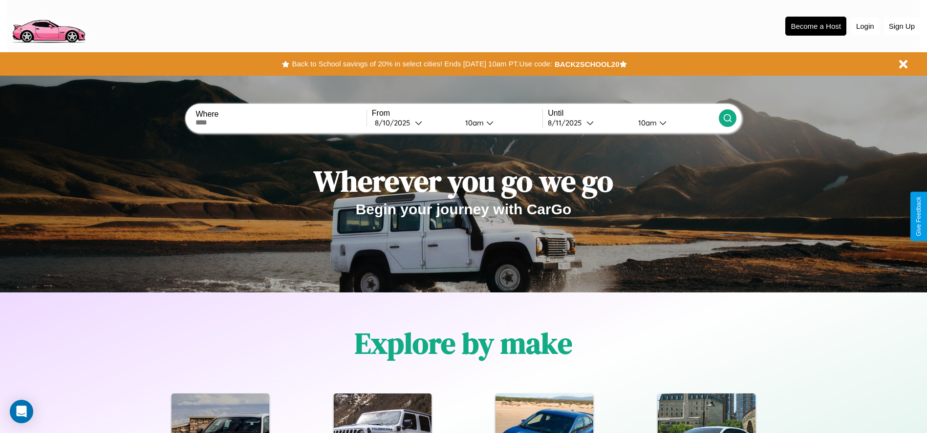
click at [281, 123] on input "text" at bounding box center [280, 123] width 171 height 8
type input "**********"
click at [414, 123] on div "8 / 10 / 2025" at bounding box center [395, 122] width 40 height 9
select select "*"
select select "****"
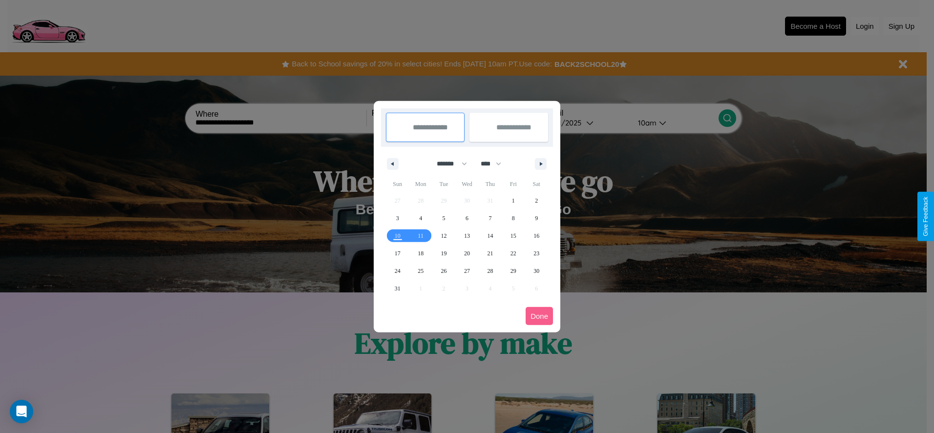
drag, startPoint x: 448, startPoint y: 164, endPoint x: 467, endPoint y: 196, distance: 37.7
click at [448, 164] on select "******* ******** ***** ***** *** **** **** ****** ********* ******* ******** **…" at bounding box center [451, 164] width 42 height 16
select select "*"
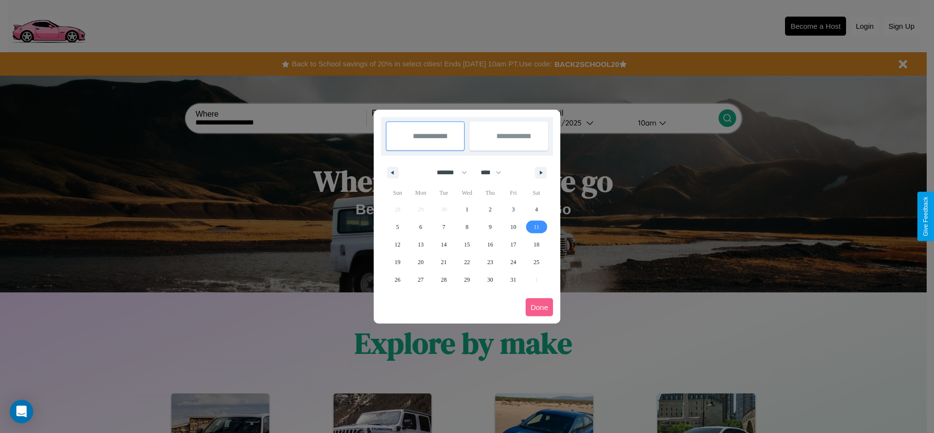
click at [537, 227] on span "11" at bounding box center [537, 227] width 6 height 18
type input "**********"
click at [490, 244] on span "16" at bounding box center [490, 245] width 6 height 18
type input "**********"
click at [539, 307] on button "Done" at bounding box center [539, 308] width 27 height 18
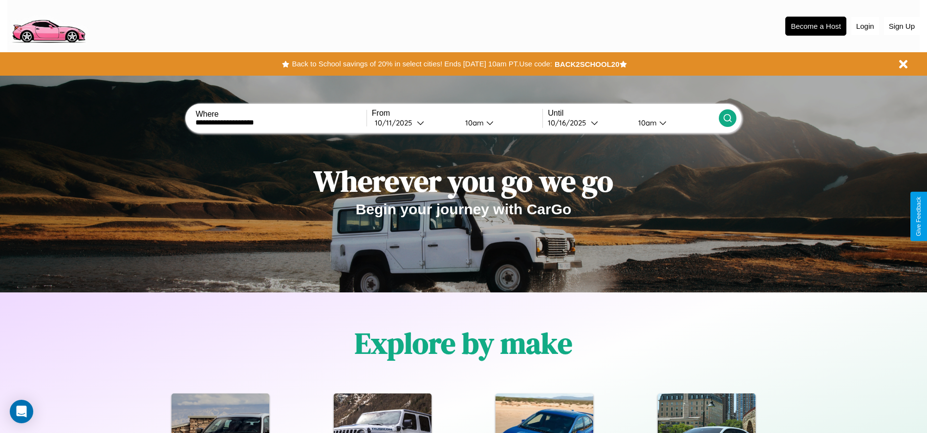
click at [727, 118] on icon at bounding box center [728, 118] width 10 height 10
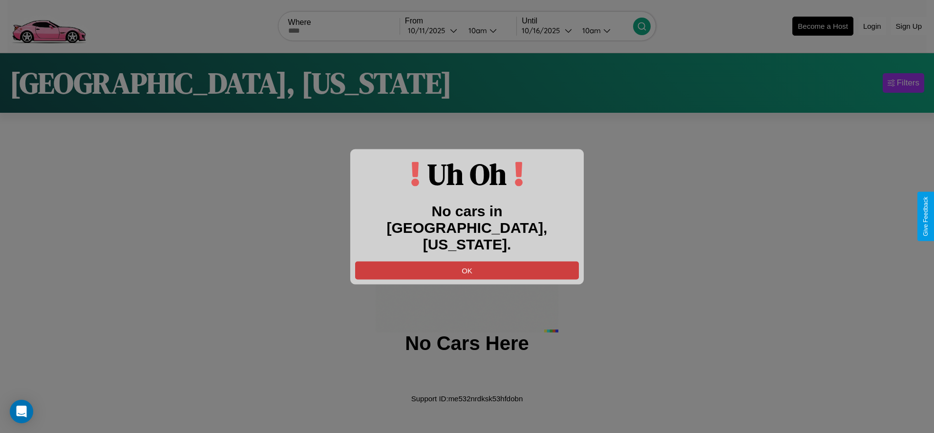
click at [467, 262] on button "OK" at bounding box center [467, 270] width 224 height 18
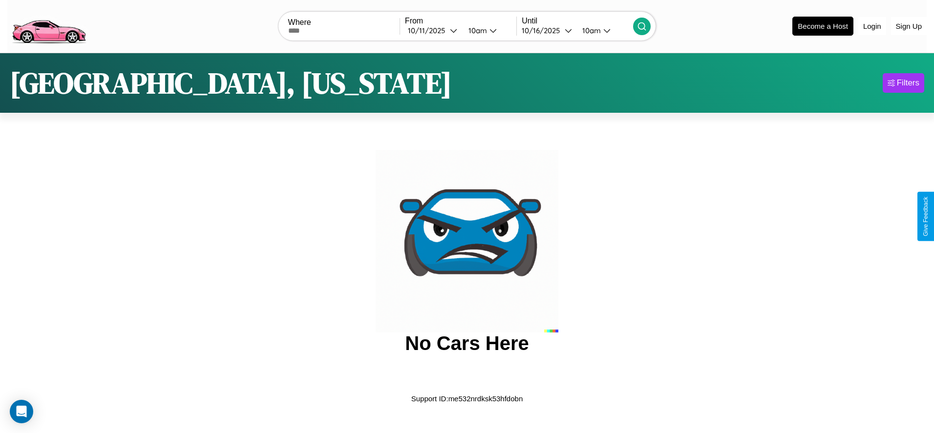
click at [48, 25] on img at bounding box center [48, 25] width 83 height 41
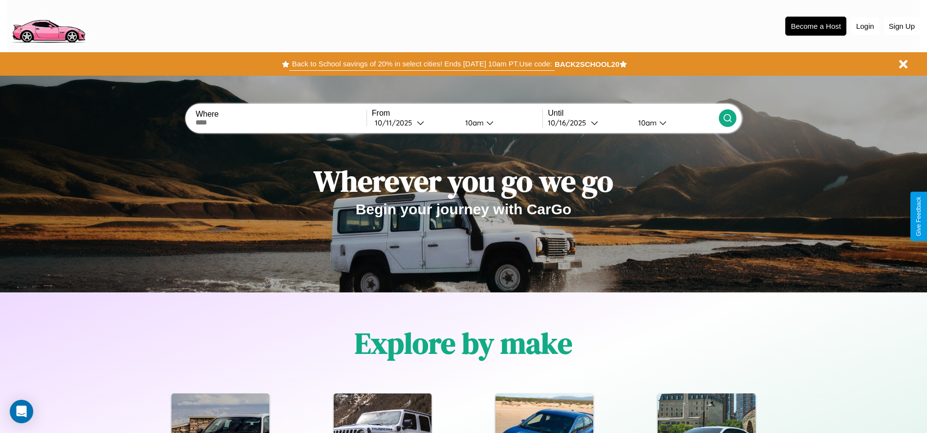
click at [422, 64] on button "Back to School savings of 20% in select cities! Ends 9/1 at 10am PT. Use code:" at bounding box center [421, 64] width 265 height 14
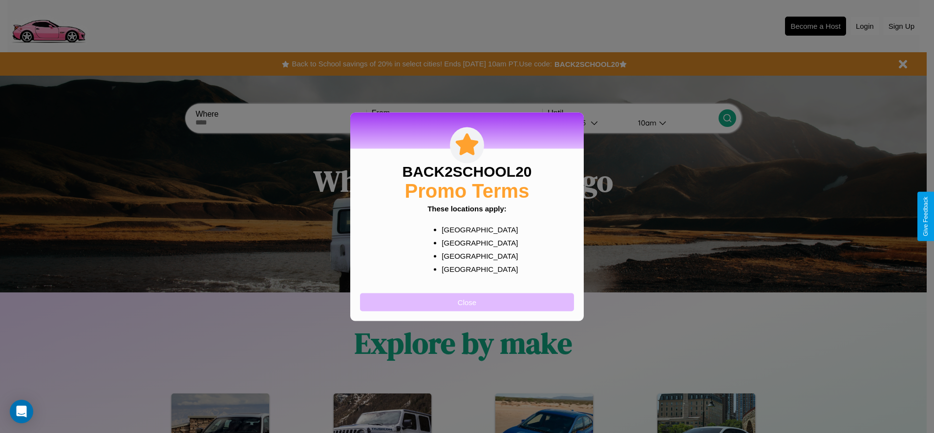
click at [467, 302] on button "Close" at bounding box center [467, 302] width 214 height 18
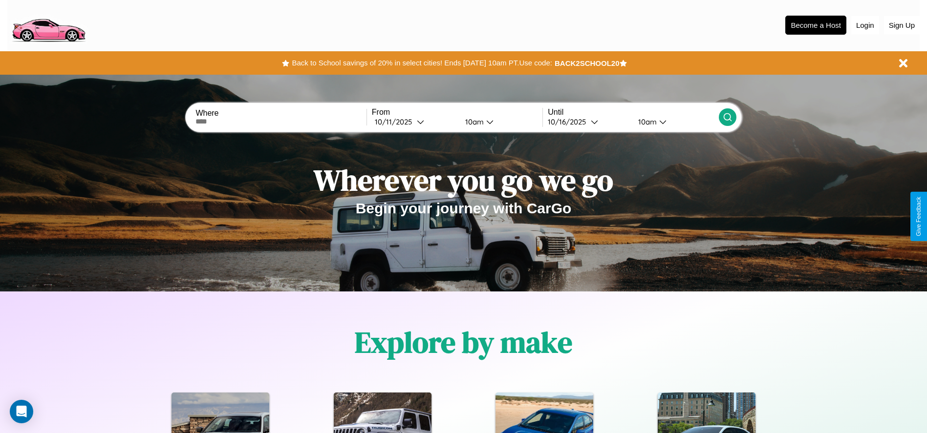
scroll to position [203, 0]
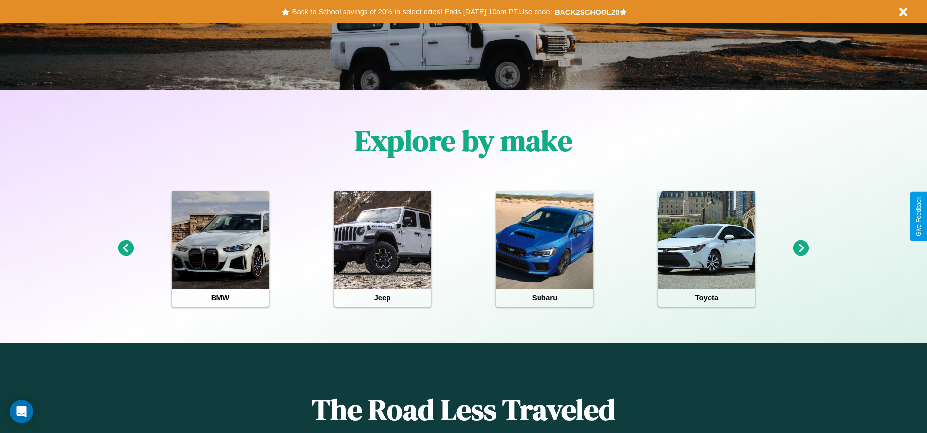
click at [801, 249] on icon at bounding box center [801, 248] width 16 height 16
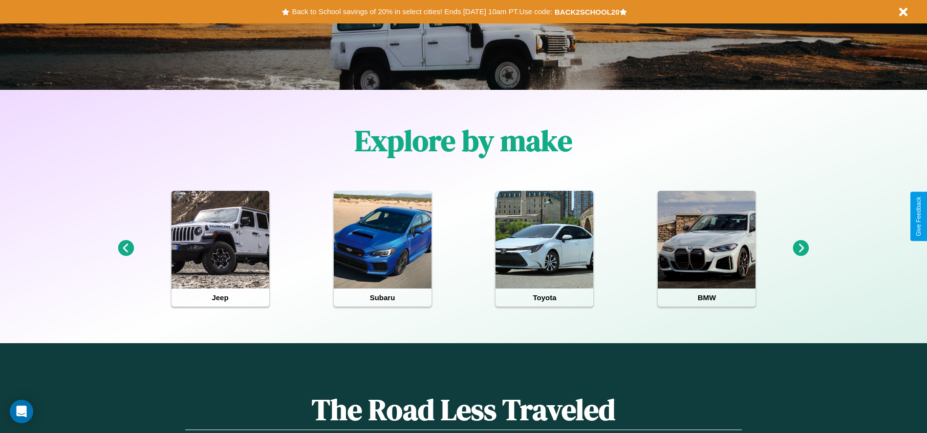
click at [801, 249] on icon at bounding box center [801, 248] width 16 height 16
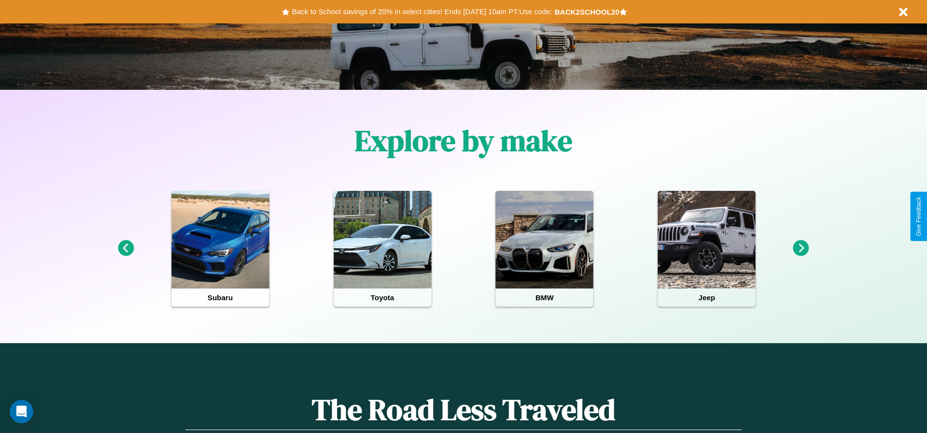
click at [126, 249] on icon at bounding box center [126, 248] width 16 height 16
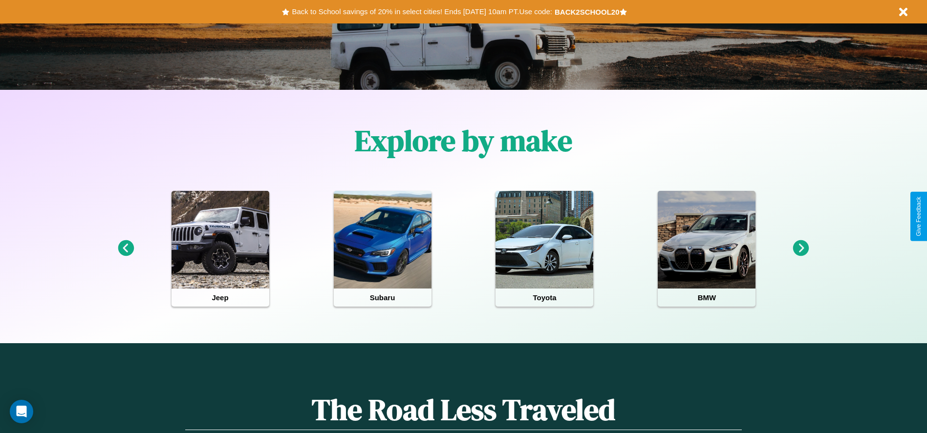
click at [126, 249] on icon at bounding box center [126, 248] width 16 height 16
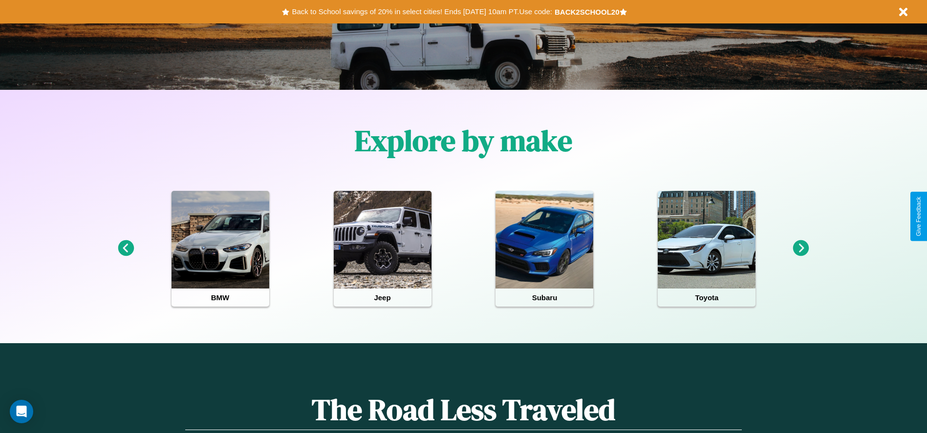
scroll to position [0, 0]
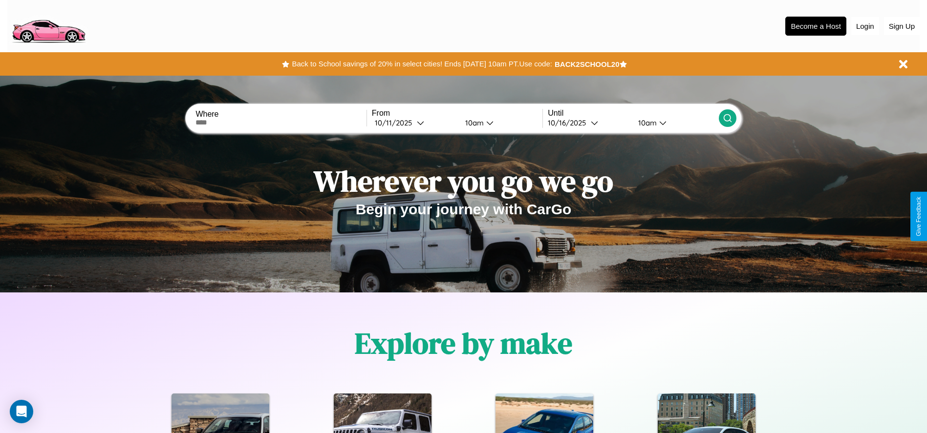
click at [281, 123] on input "text" at bounding box center [280, 123] width 171 height 8
type input "*********"
click at [414, 123] on div "10 / 11 / 2025" at bounding box center [396, 122] width 42 height 9
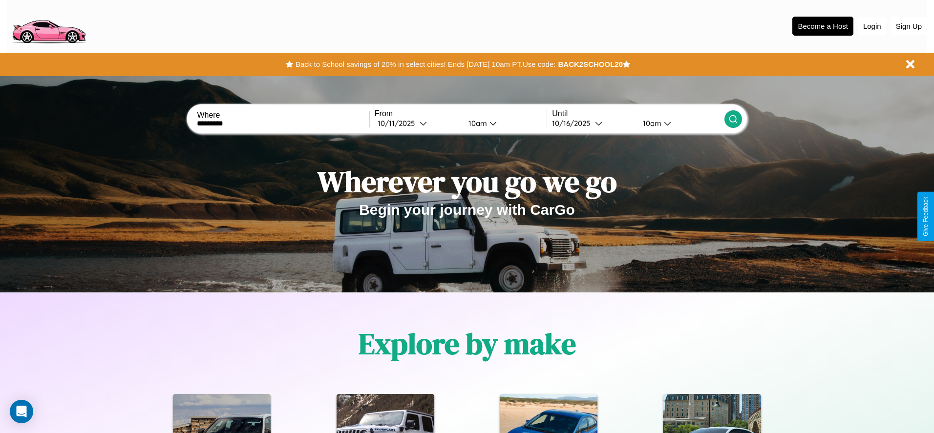
select select "*"
select select "****"
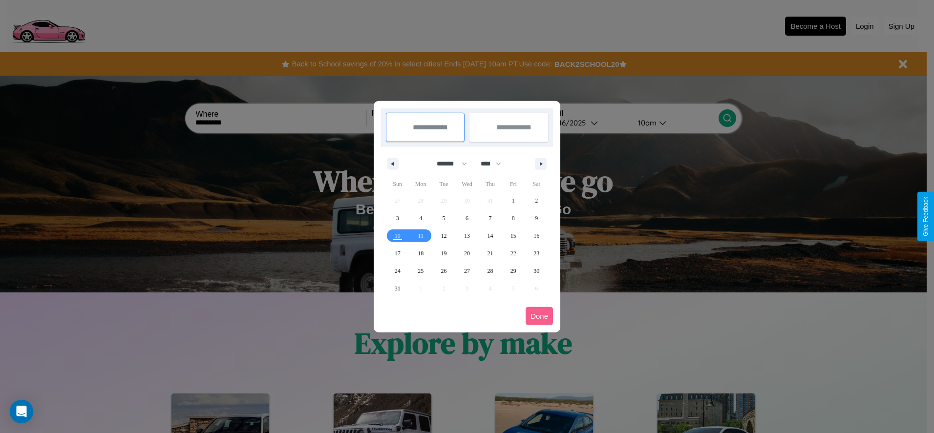
click at [448, 164] on select "******* ******** ***** ***** *** **** **** ****** ********* ******* ******** **…" at bounding box center [451, 164] width 42 height 16
select select "*"
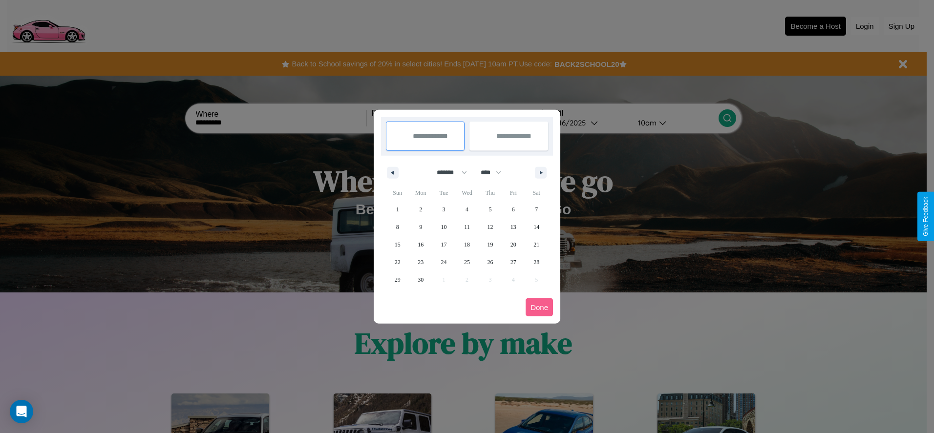
drag, startPoint x: 496, startPoint y: 172, endPoint x: 467, endPoint y: 196, distance: 36.8
click at [496, 172] on select "**** **** **** **** **** **** **** **** **** **** **** **** **** **** **** ****…" at bounding box center [490, 173] width 29 height 16
select select "****"
click at [513, 244] on span "19" at bounding box center [514, 245] width 6 height 18
type input "**********"
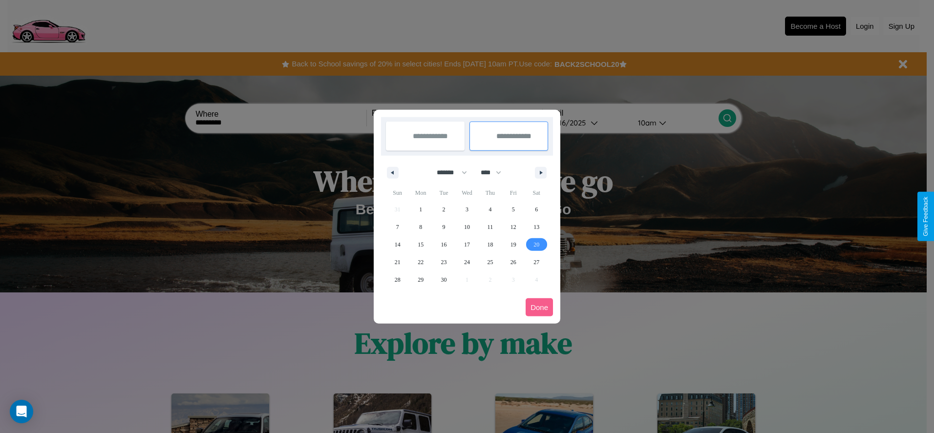
click at [537, 244] on span "20" at bounding box center [537, 245] width 6 height 18
type input "**********"
click at [539, 307] on button "Done" at bounding box center [539, 308] width 27 height 18
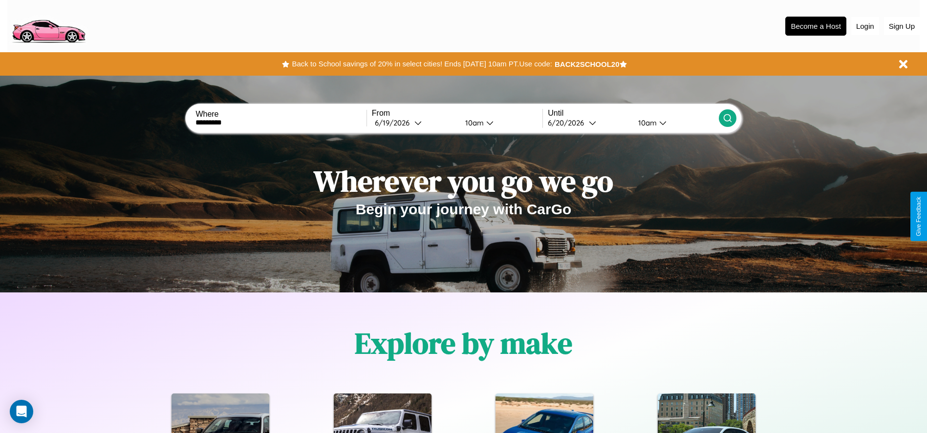
click at [727, 118] on icon at bounding box center [728, 118] width 10 height 10
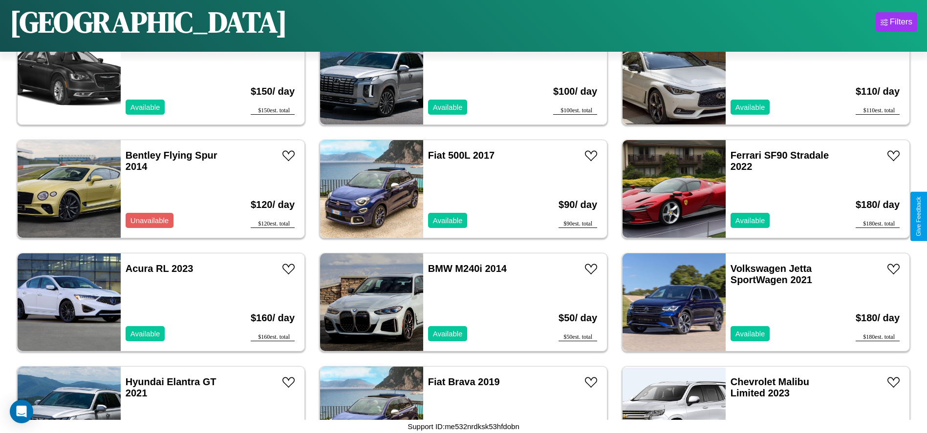
scroll to position [903, 0]
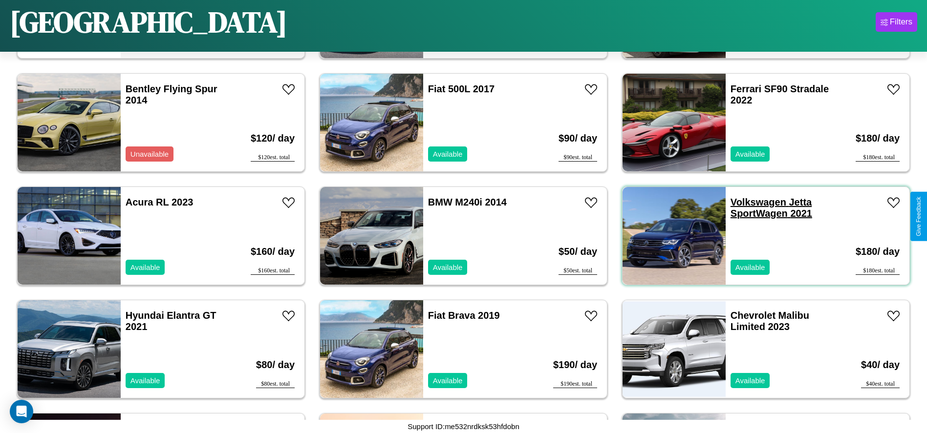
click at [752, 202] on link "Volkswagen Jetta SportWagen 2021" at bounding box center [772, 208] width 82 height 22
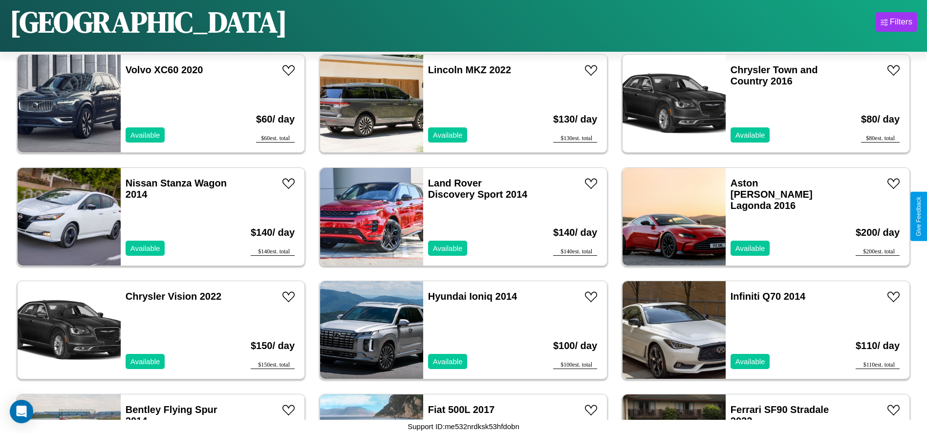
scroll to position [562, 0]
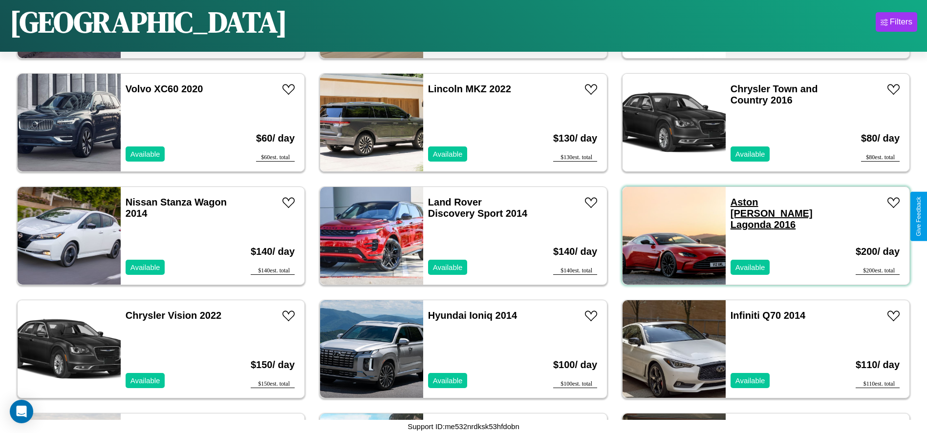
click at [754, 202] on link "Aston Martin Lagonda 2016" at bounding box center [772, 213] width 82 height 33
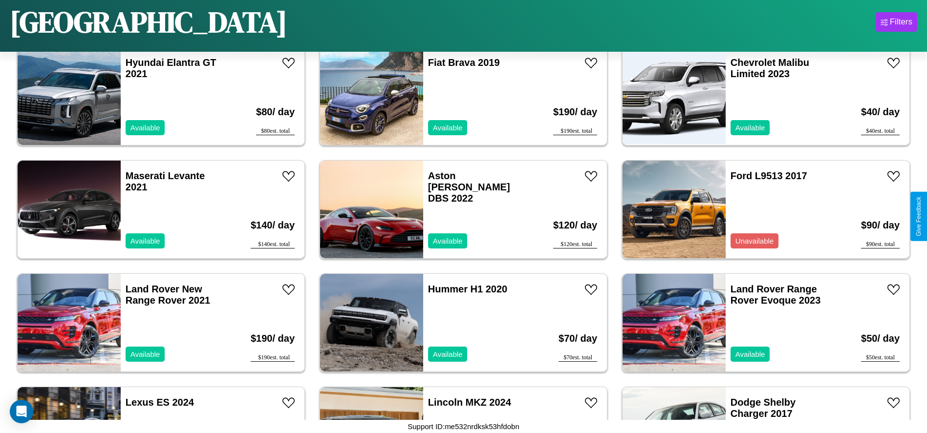
scroll to position [1583, 0]
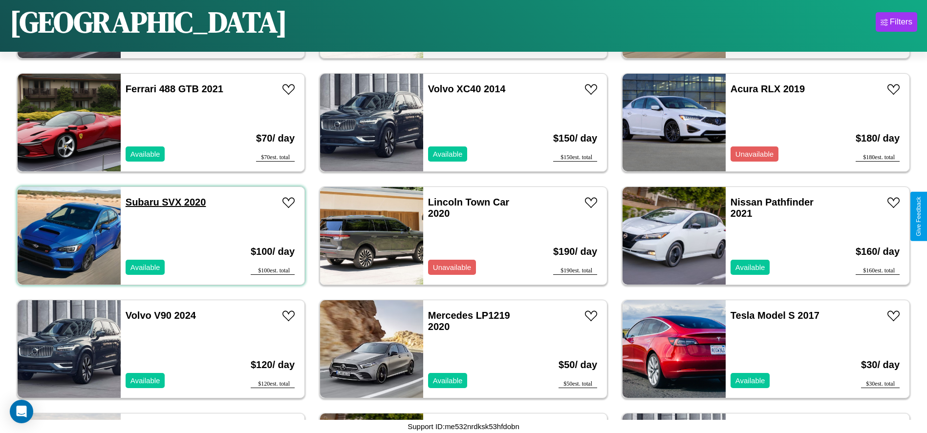
click at [141, 202] on link "Subaru SVX 2020" at bounding box center [166, 202] width 81 height 11
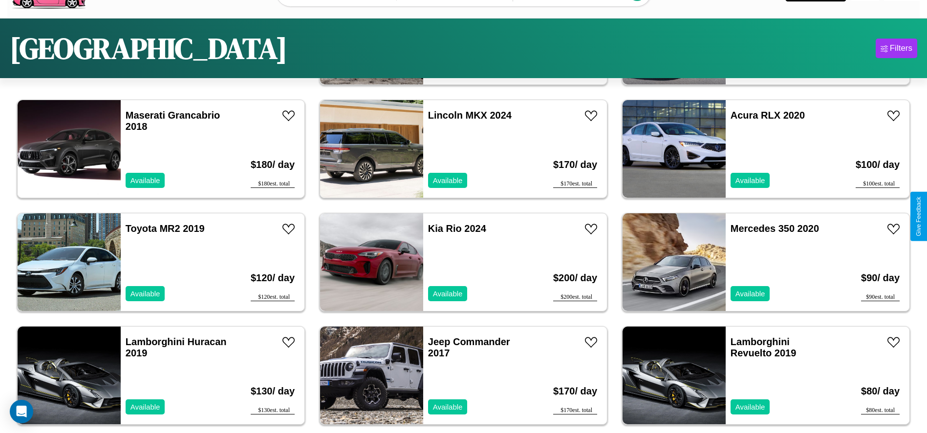
scroll to position [61, 0]
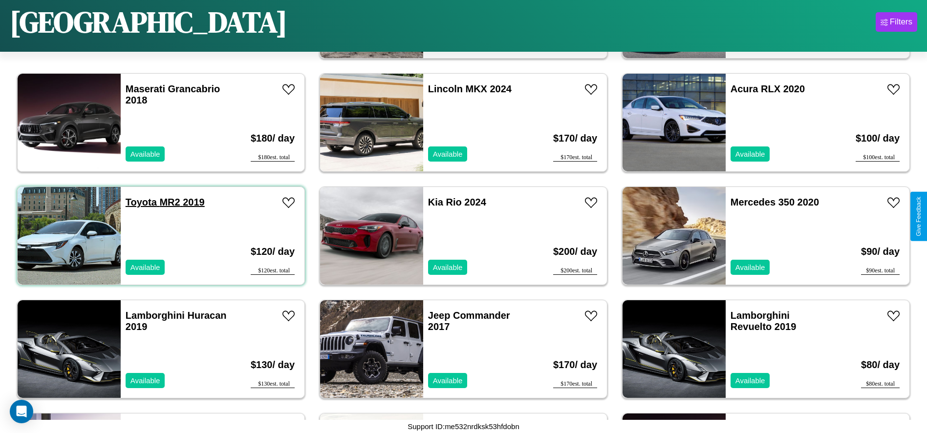
click at [140, 202] on link "Toyota MR2 2019" at bounding box center [165, 202] width 79 height 11
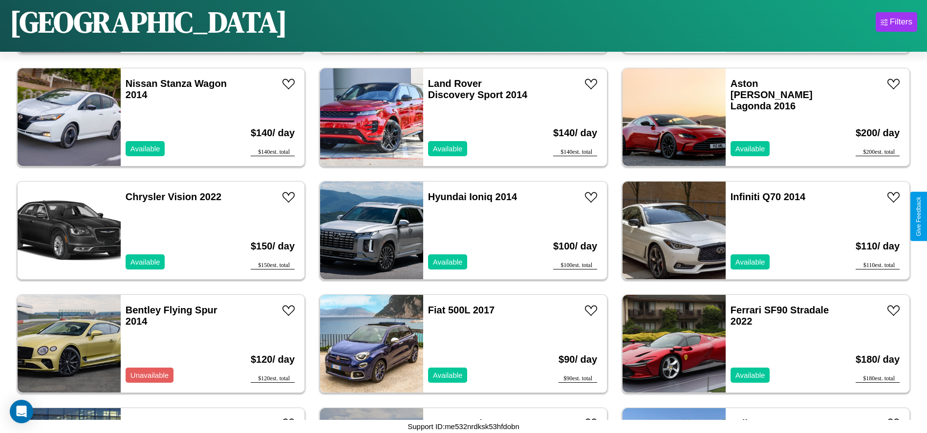
scroll to position [789, 0]
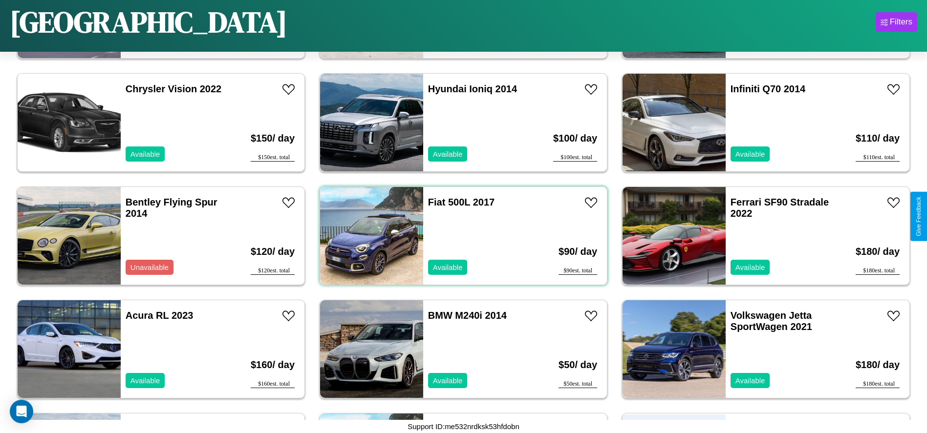
click at [460, 236] on div "Fiat 500L 2017 Available" at bounding box center [479, 236] width 113 height 98
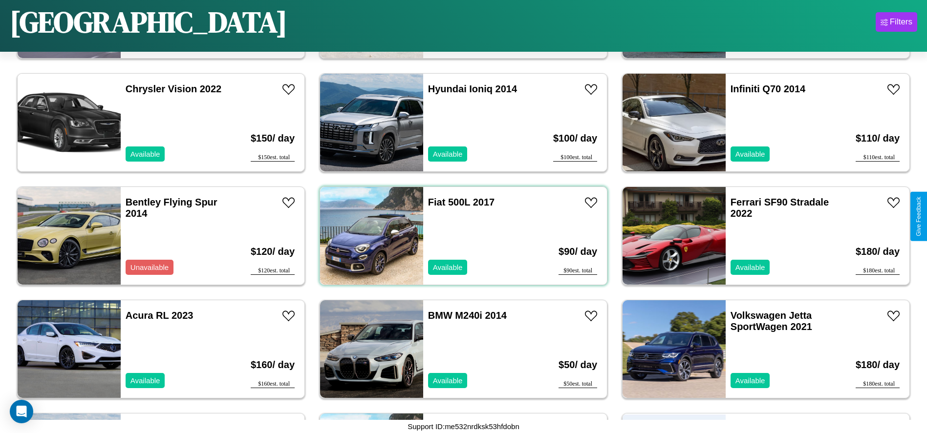
click at [460, 236] on div "Fiat 500L 2017 Available" at bounding box center [479, 236] width 113 height 98
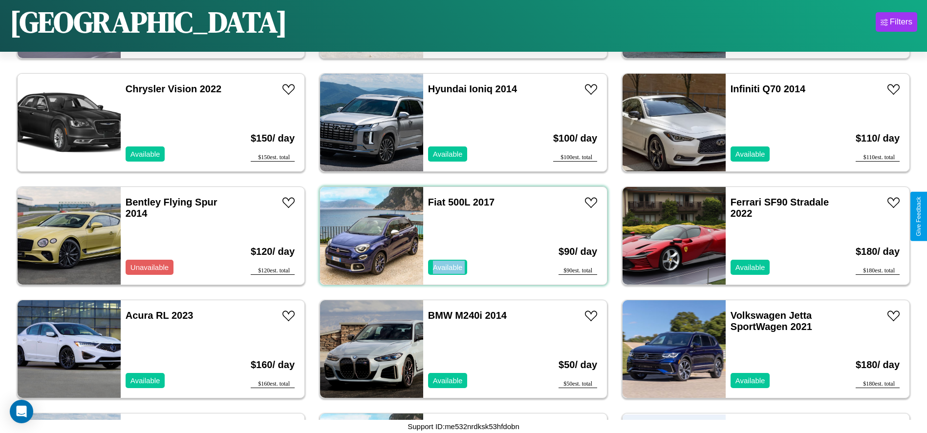
click at [460, 236] on div "Fiat 500L 2017 Available" at bounding box center [479, 236] width 113 height 98
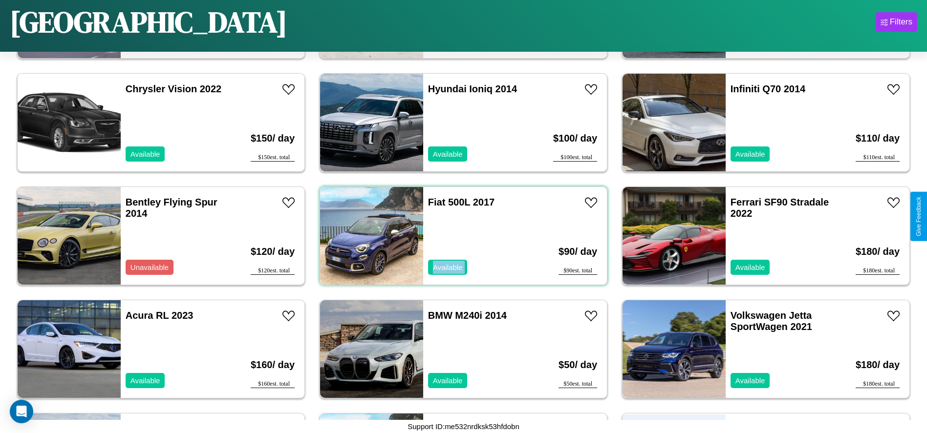
click at [460, 236] on div "Fiat 500L 2017 Available" at bounding box center [479, 236] width 113 height 98
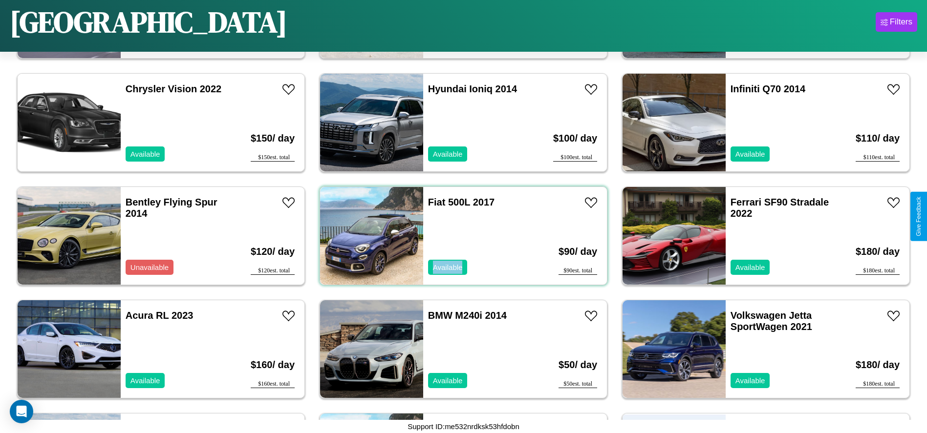
click at [460, 236] on div "Fiat 500L 2017 Available" at bounding box center [479, 236] width 113 height 98
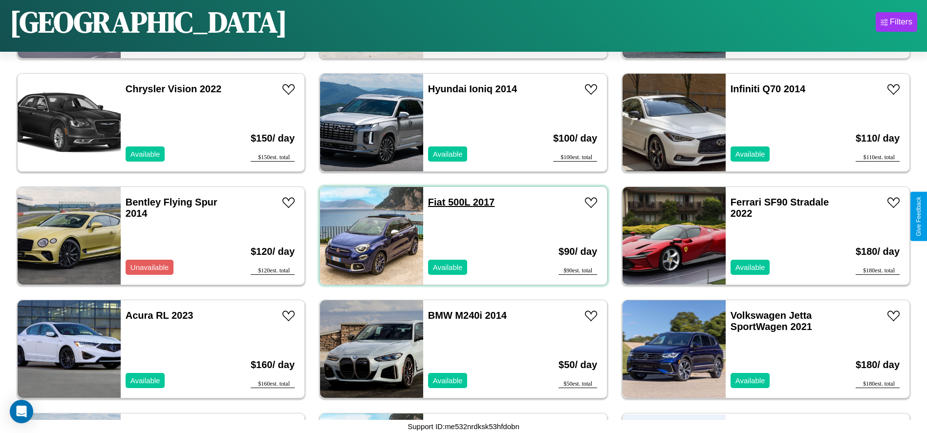
click at [433, 202] on link "Fiat 500L 2017" at bounding box center [461, 202] width 66 height 11
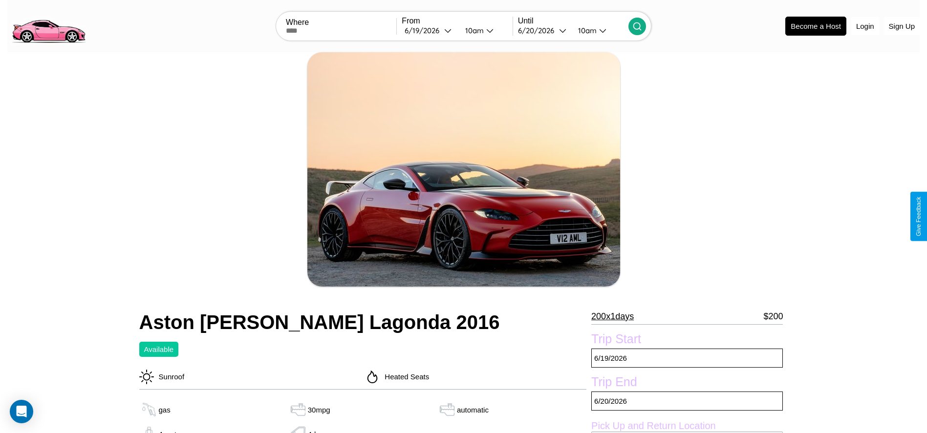
scroll to position [356, 0]
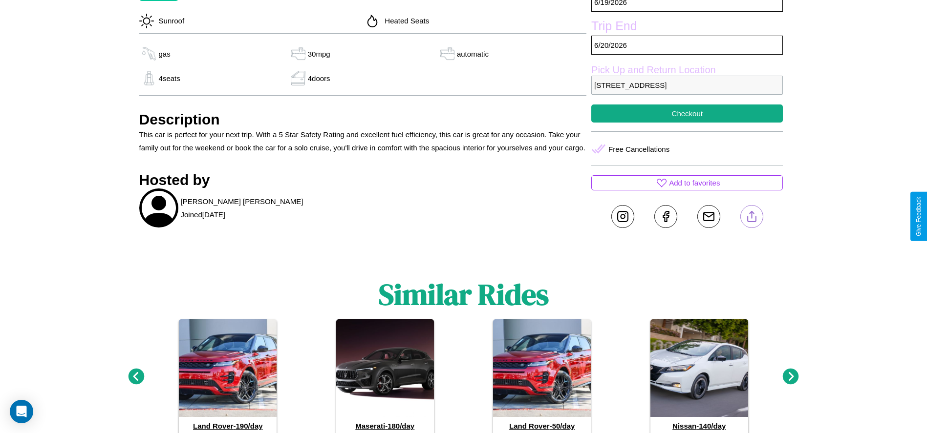
click at [752, 216] on line at bounding box center [752, 215] width 0 height 7
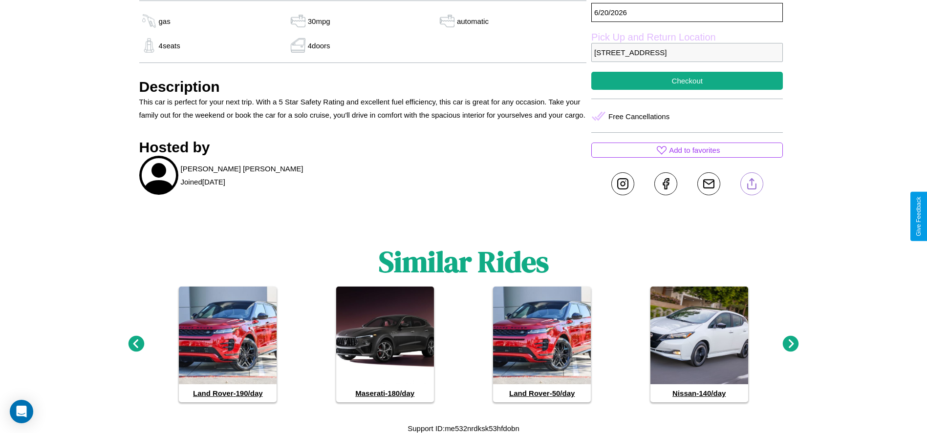
scroll to position [391, 0]
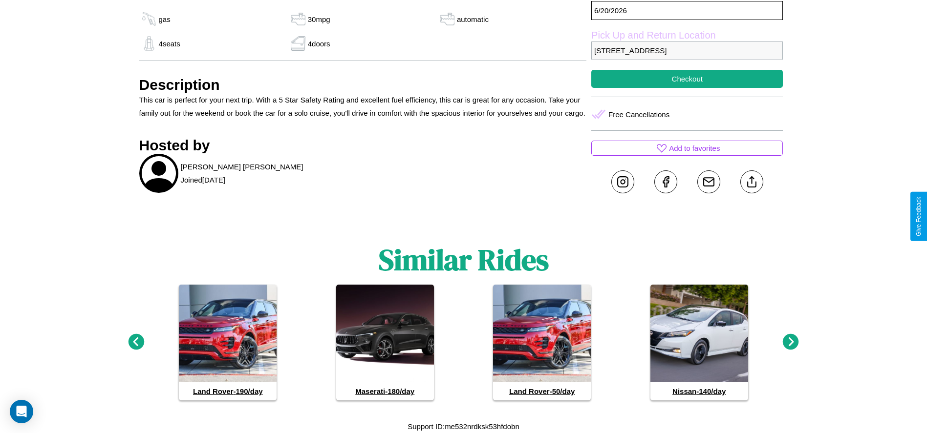
click at [791, 343] on icon at bounding box center [791, 342] width 16 height 16
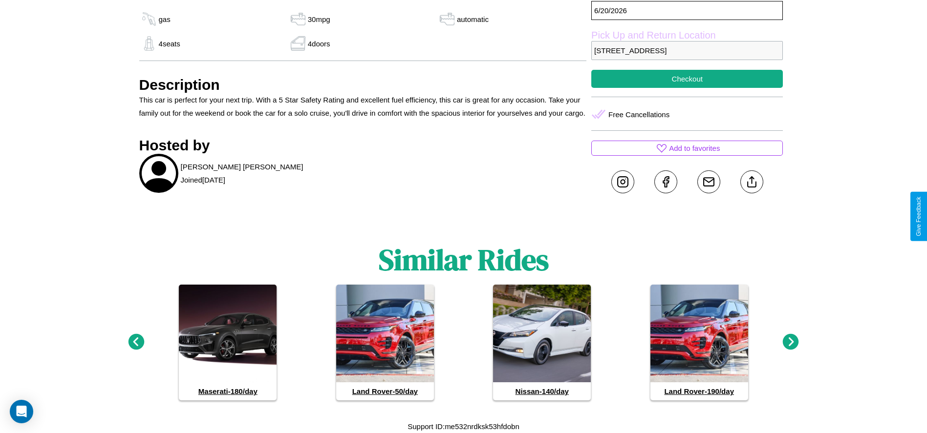
click at [136, 343] on icon at bounding box center [136, 342] width 16 height 16
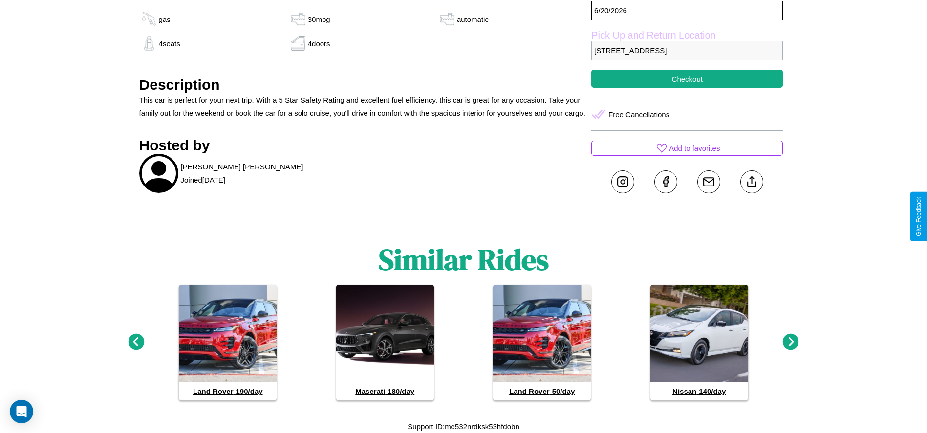
click at [791, 343] on icon at bounding box center [791, 342] width 16 height 16
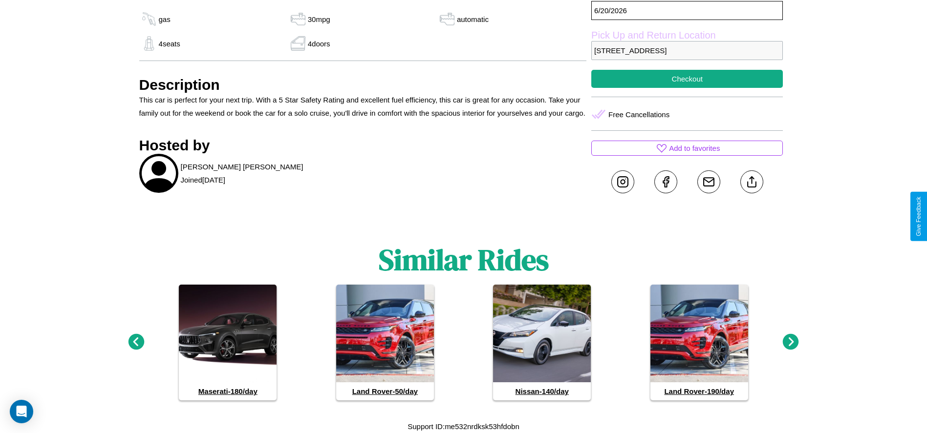
click at [791, 343] on icon at bounding box center [791, 342] width 16 height 16
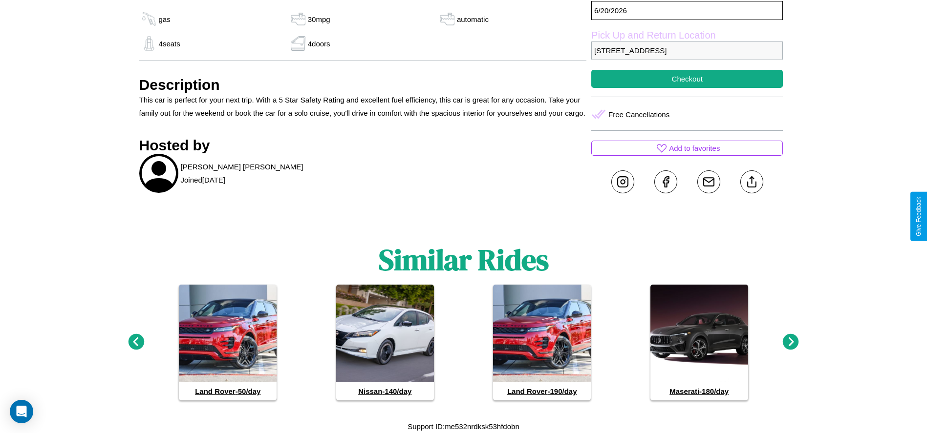
click at [791, 343] on icon at bounding box center [791, 342] width 16 height 16
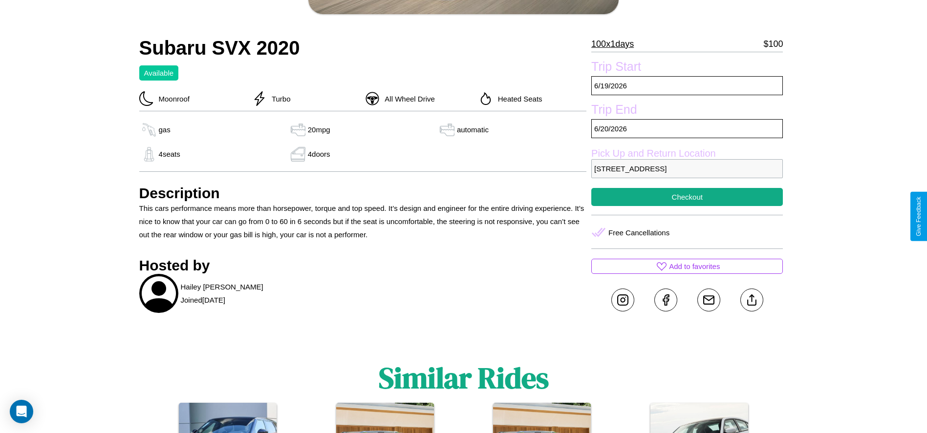
scroll to position [264, 0]
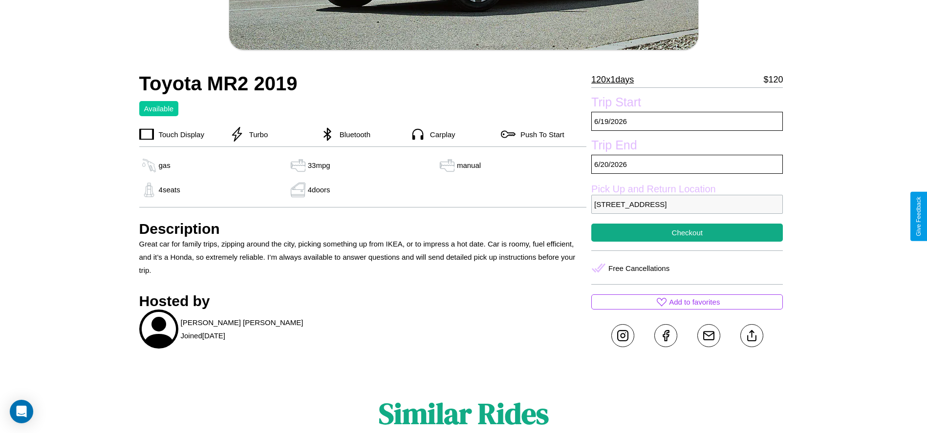
scroll to position [282, 0]
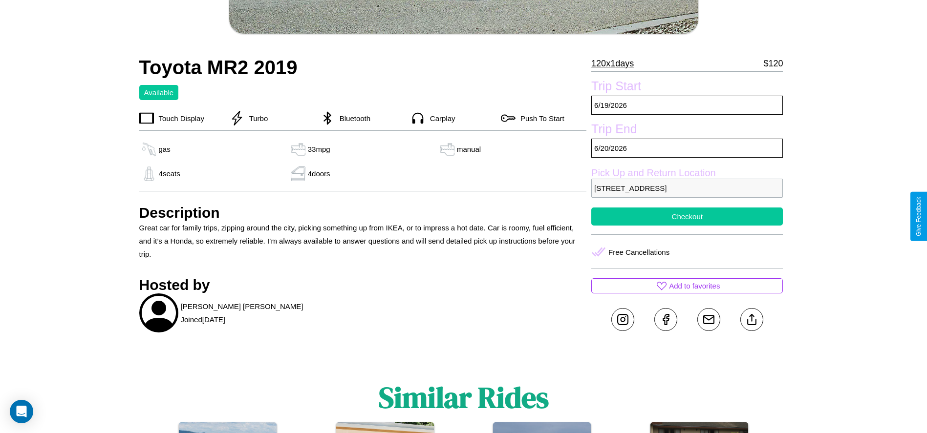
click at [687, 216] on button "Checkout" at bounding box center [687, 217] width 192 height 18
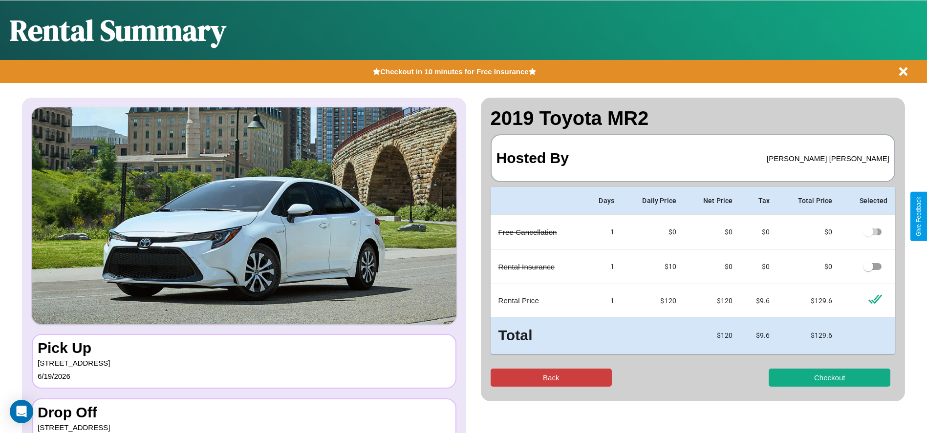
click at [551, 378] on button "Back" at bounding box center [552, 378] width 122 height 18
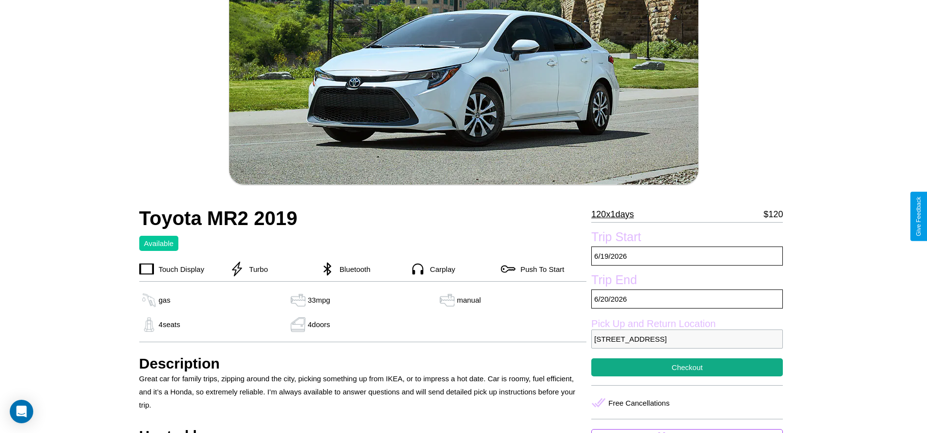
scroll to position [133, 0]
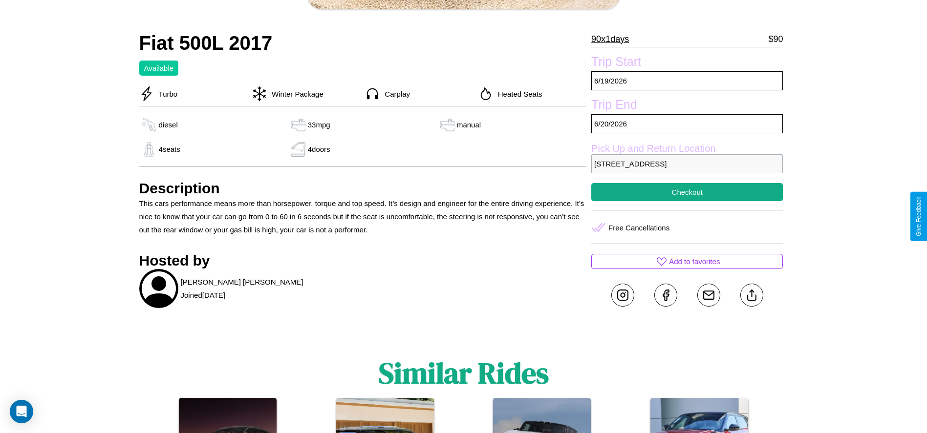
scroll to position [253, 0]
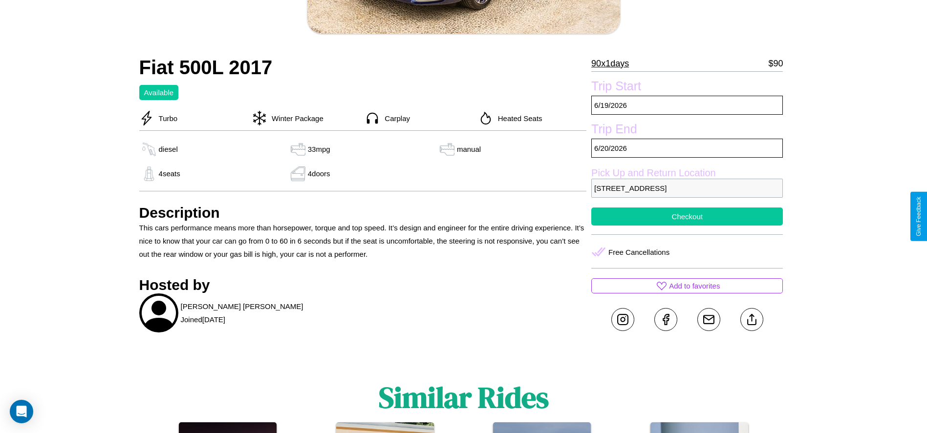
click at [687, 216] on button "Checkout" at bounding box center [687, 217] width 192 height 18
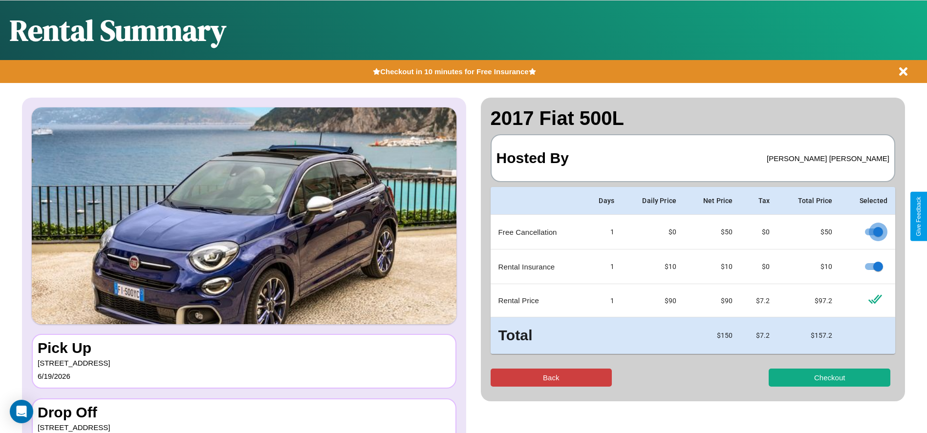
click at [551, 378] on button "Back" at bounding box center [552, 378] width 122 height 18
